Goal: Task Accomplishment & Management: Manage account settings

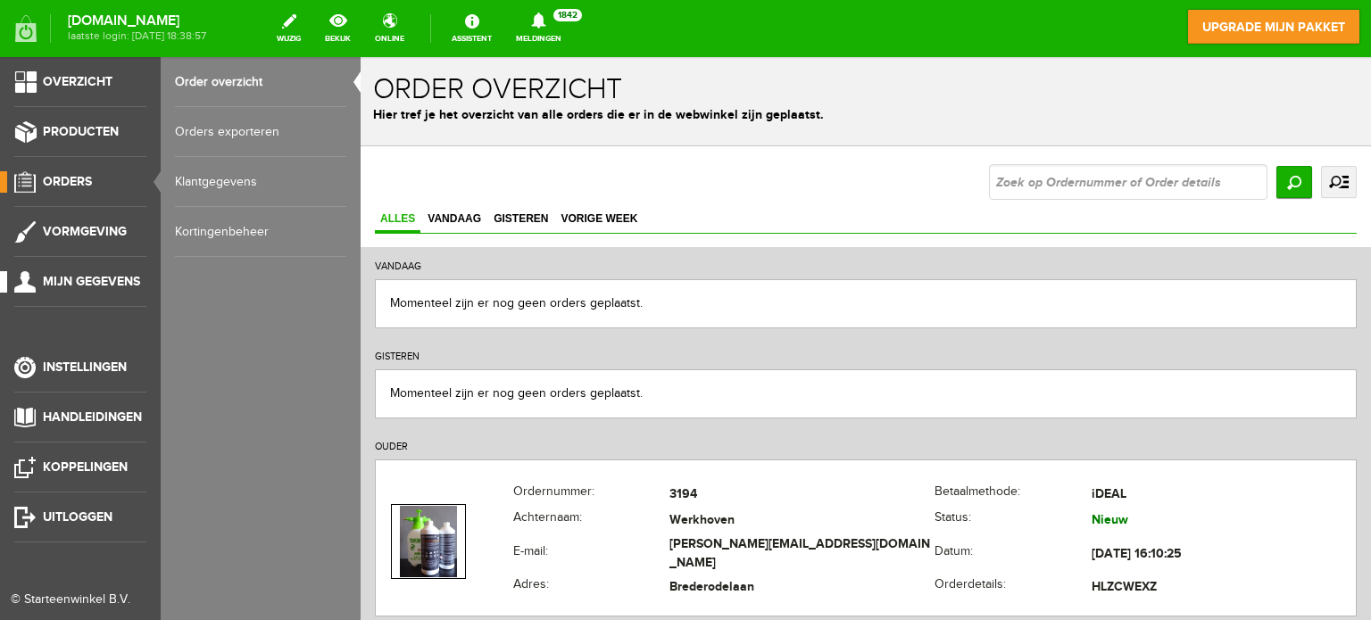
click at [37, 283] on link "Mijn gegevens" at bounding box center [73, 281] width 146 height 21
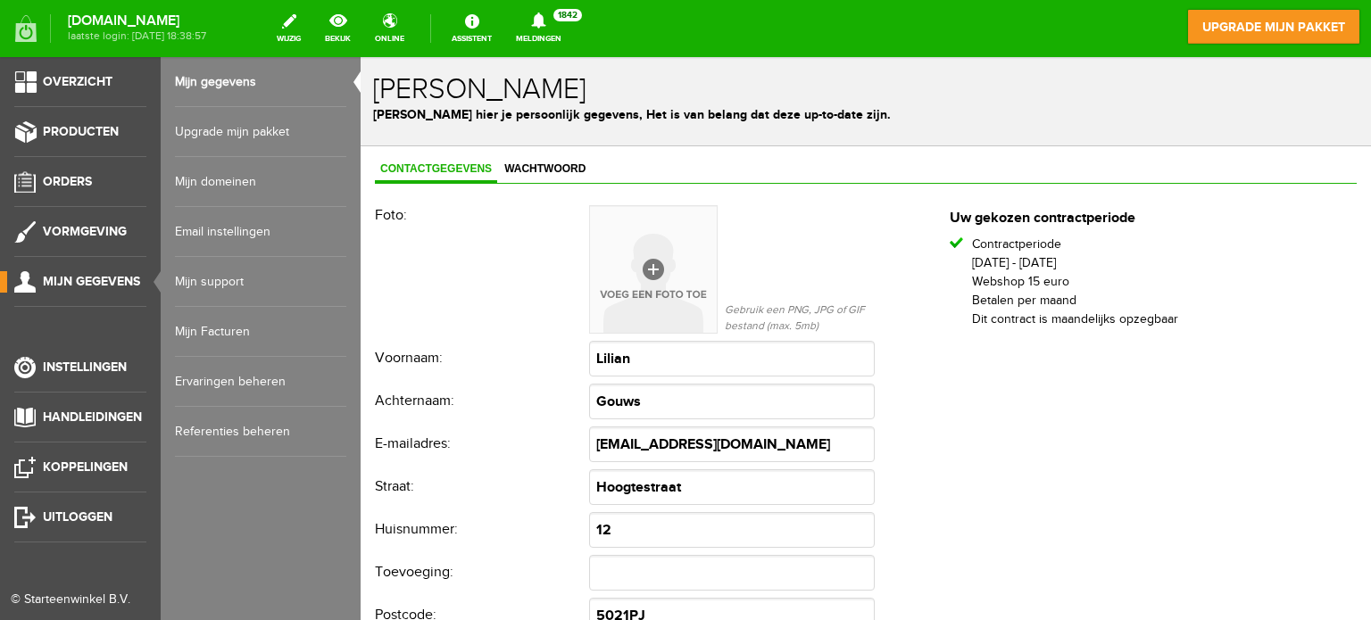
click at [241, 328] on link "Mijn Facturen" at bounding box center [260, 332] width 171 height 50
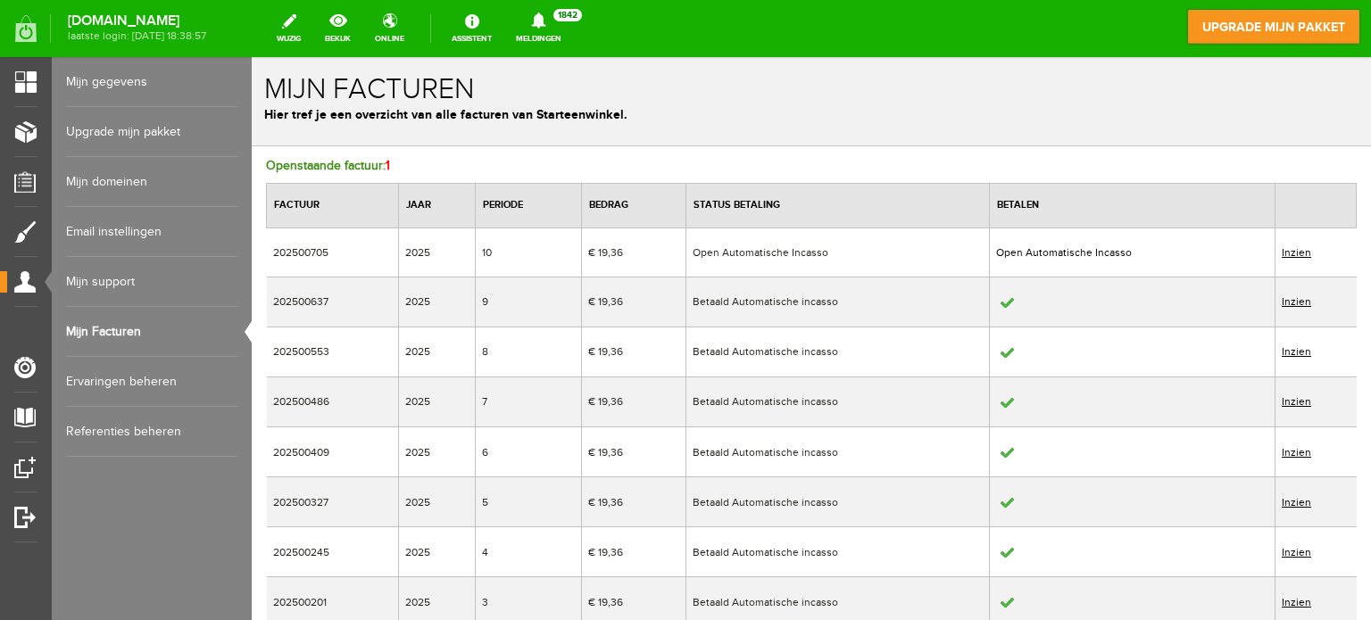
click at [1298, 249] on link "Inzien" at bounding box center [1295, 252] width 29 height 12
click at [1295, 248] on link "Inzien" at bounding box center [1295, 252] width 29 height 12
click at [1298, 250] on link "Inzien" at bounding box center [1295, 252] width 29 height 12
click at [1295, 251] on link "Inzien" at bounding box center [1295, 252] width 29 height 12
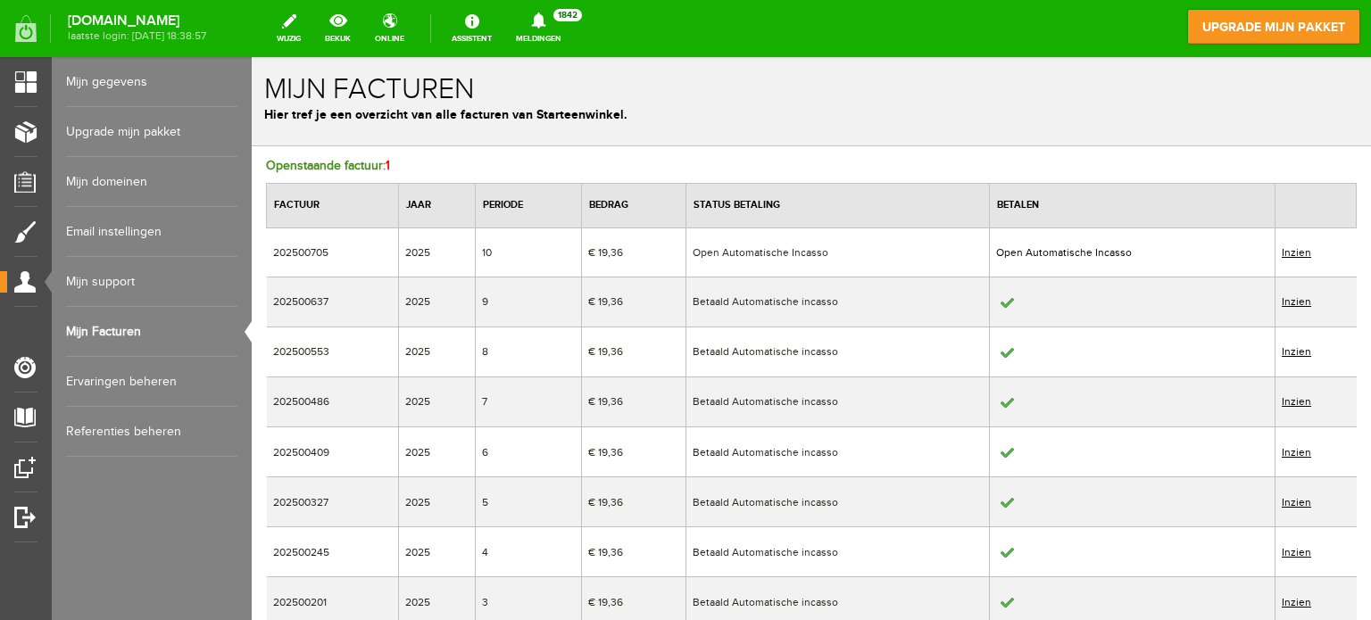
click at [1296, 248] on link "Inzien" at bounding box center [1295, 252] width 29 height 12
click at [1297, 246] on link "Inzien" at bounding box center [1295, 252] width 29 height 12
